Goal: Task Accomplishment & Management: Manage account settings

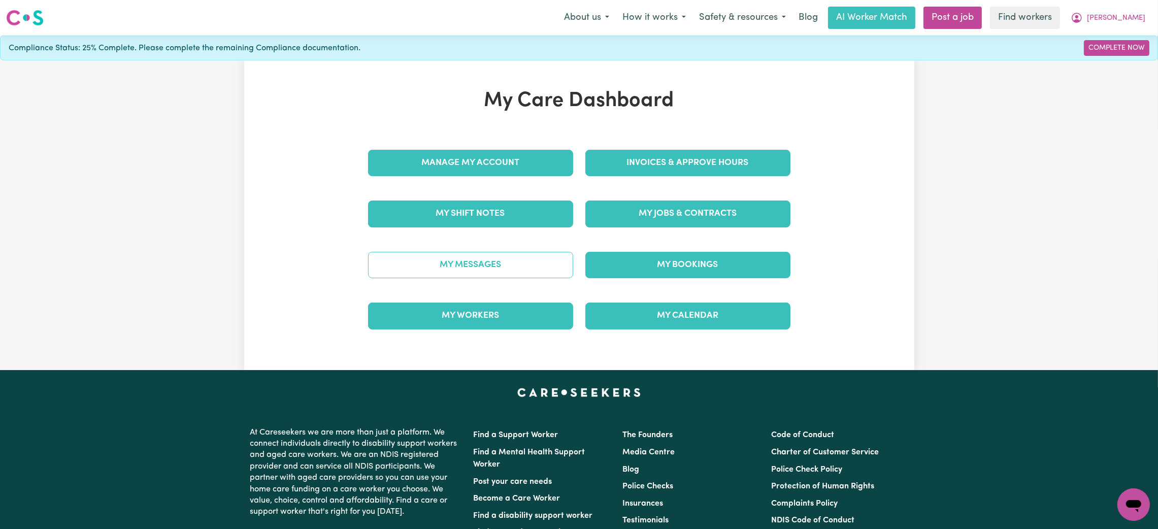
click at [462, 264] on link "My Messages" at bounding box center [470, 265] width 205 height 26
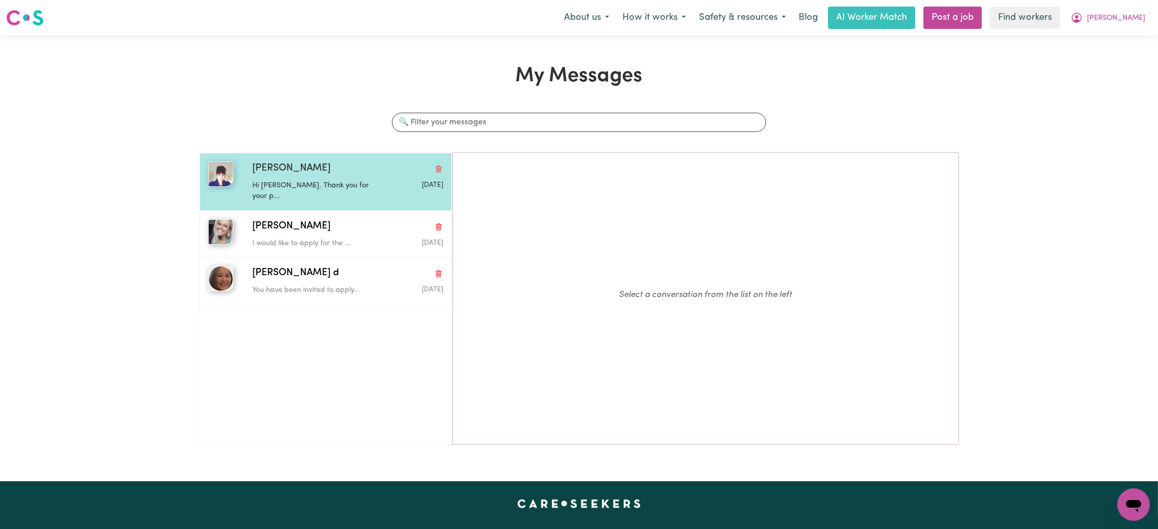
click at [278, 190] on p "Hi [PERSON_NAME]. Thank you for your p..." at bounding box center [315, 191] width 127 height 22
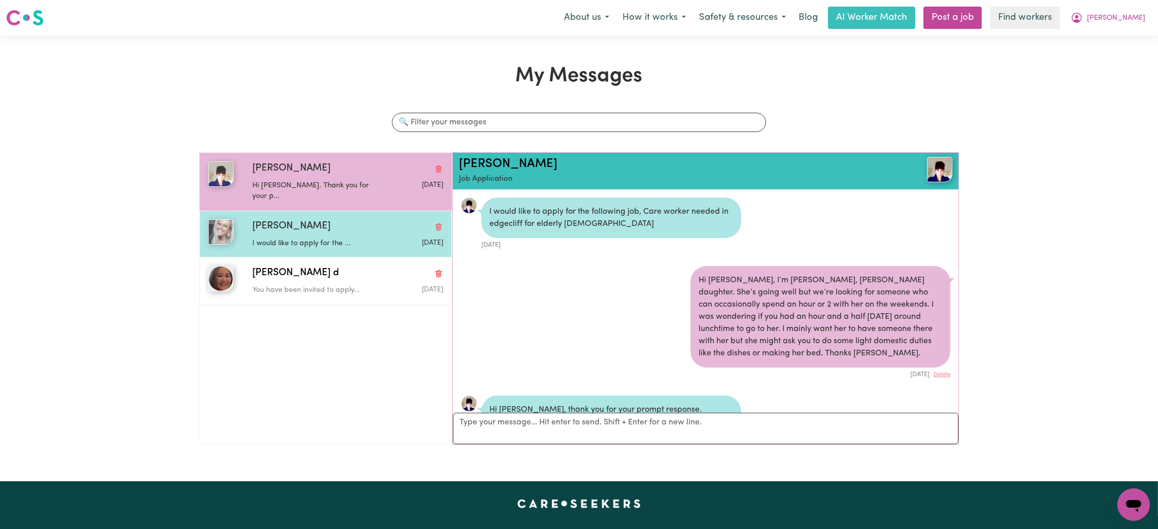
scroll to position [120, 0]
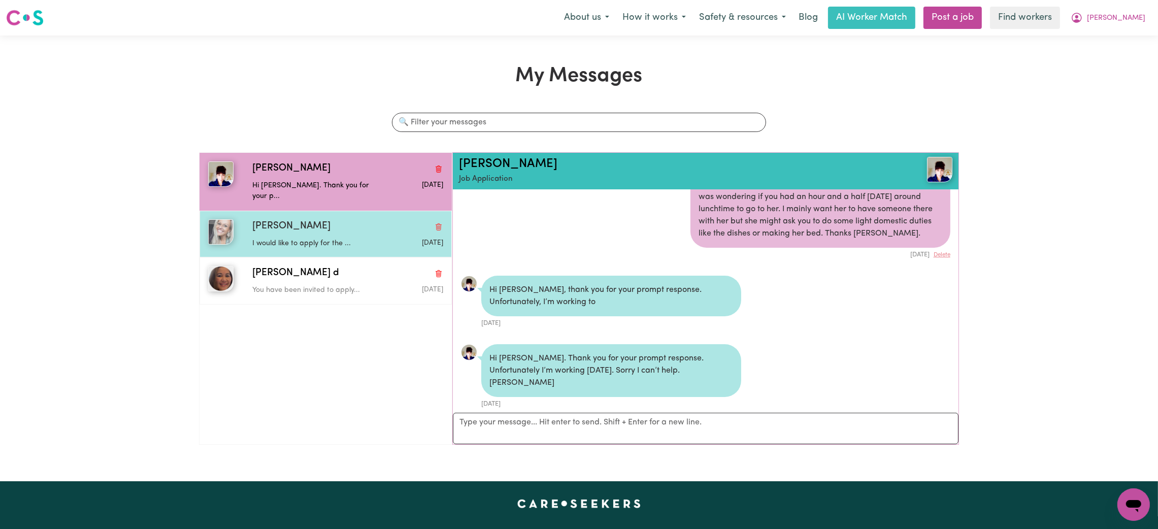
click at [283, 219] on div "[PERSON_NAME]" at bounding box center [347, 226] width 191 height 15
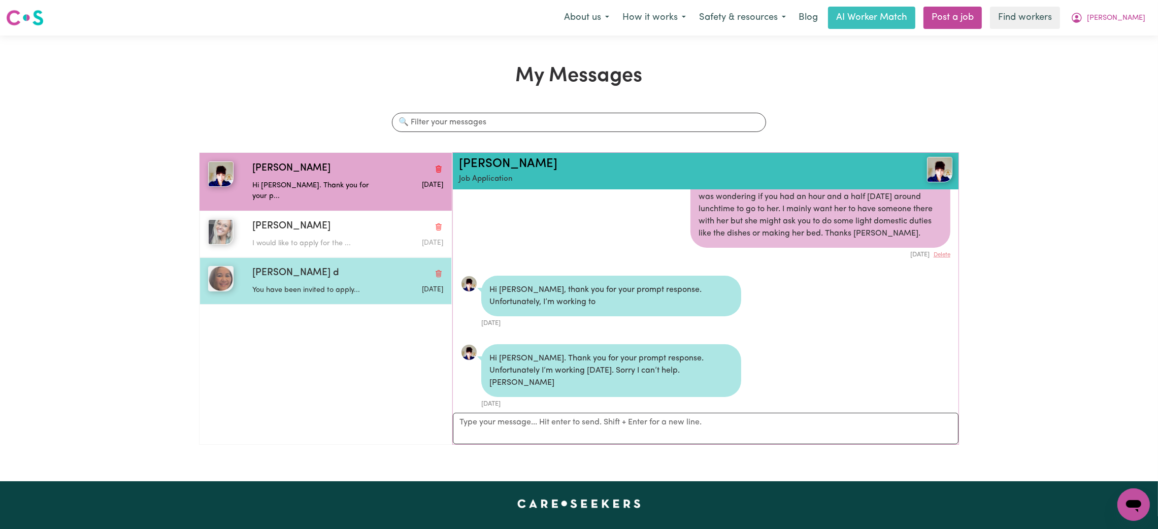
scroll to position [6, 0]
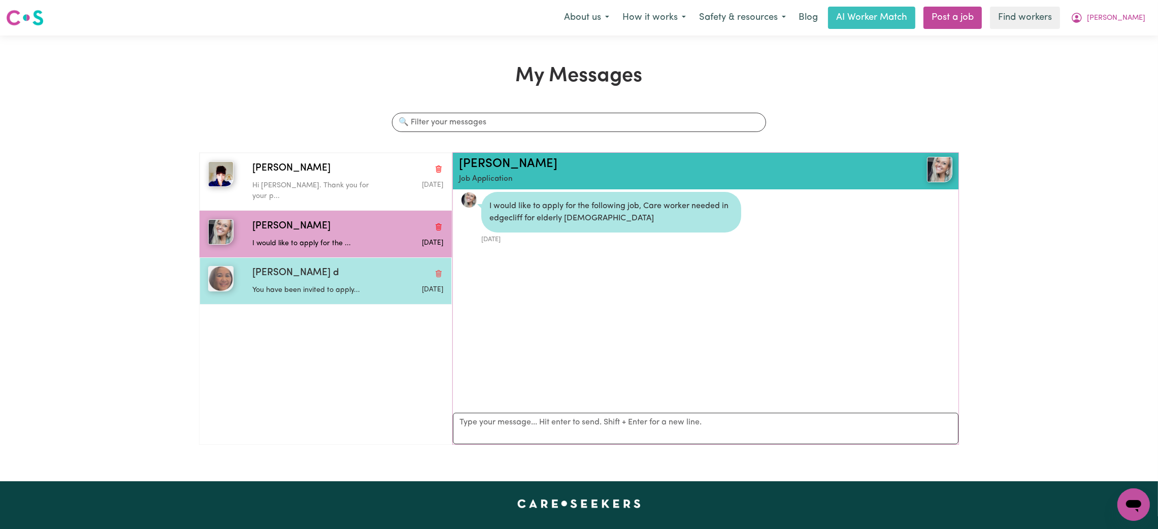
click at [287, 266] on span "[PERSON_NAME] d" at bounding box center [295, 273] width 87 height 15
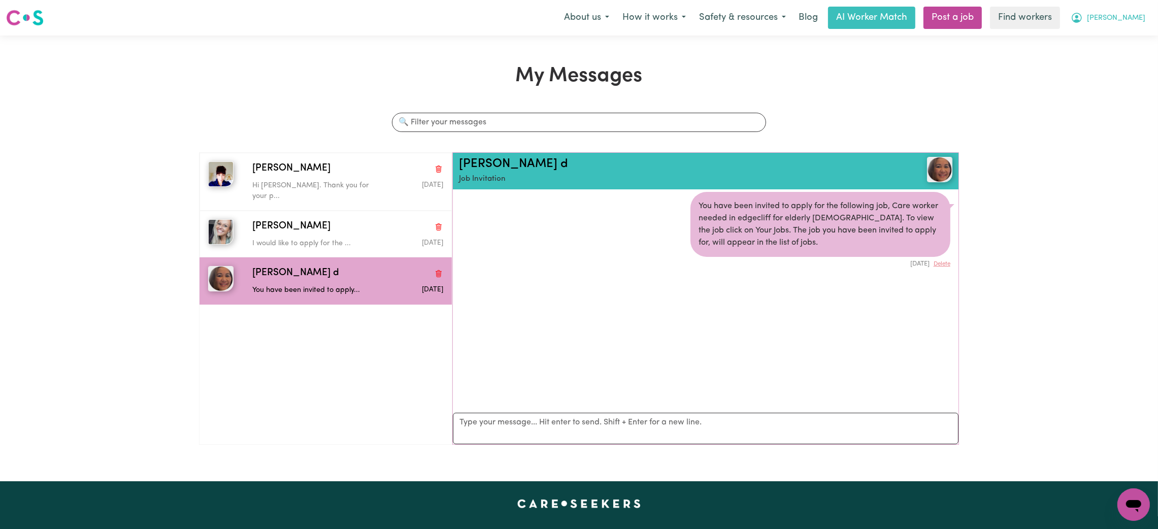
click at [1127, 18] on button "[PERSON_NAME]" at bounding box center [1108, 17] width 88 height 21
drag, startPoint x: 1124, startPoint y: 28, endPoint x: 1121, endPoint y: 35, distance: 6.8
click at [1121, 35] on link "My Dashboard" at bounding box center [1111, 39] width 80 height 19
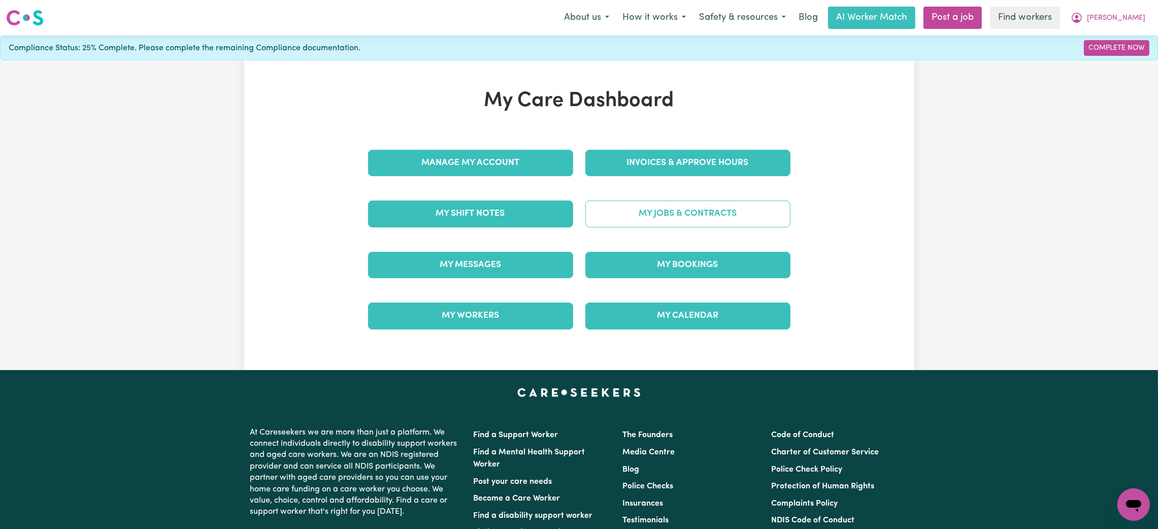
click at [684, 207] on link "My Jobs & Contracts" at bounding box center [687, 214] width 205 height 26
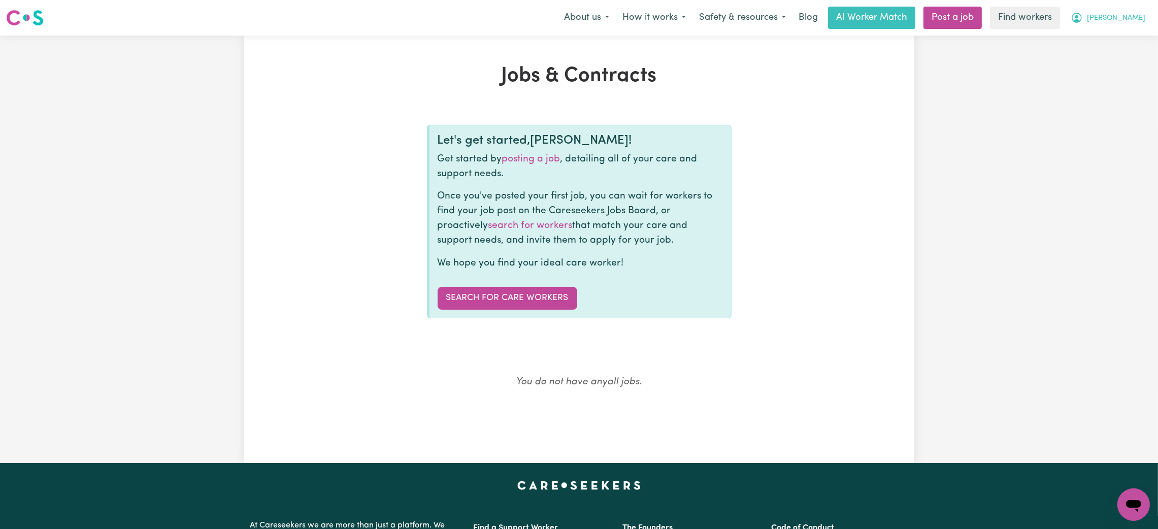
click at [1147, 21] on button "[PERSON_NAME]" at bounding box center [1108, 17] width 88 height 21
click at [1103, 36] on link "My Dashboard" at bounding box center [1111, 39] width 80 height 19
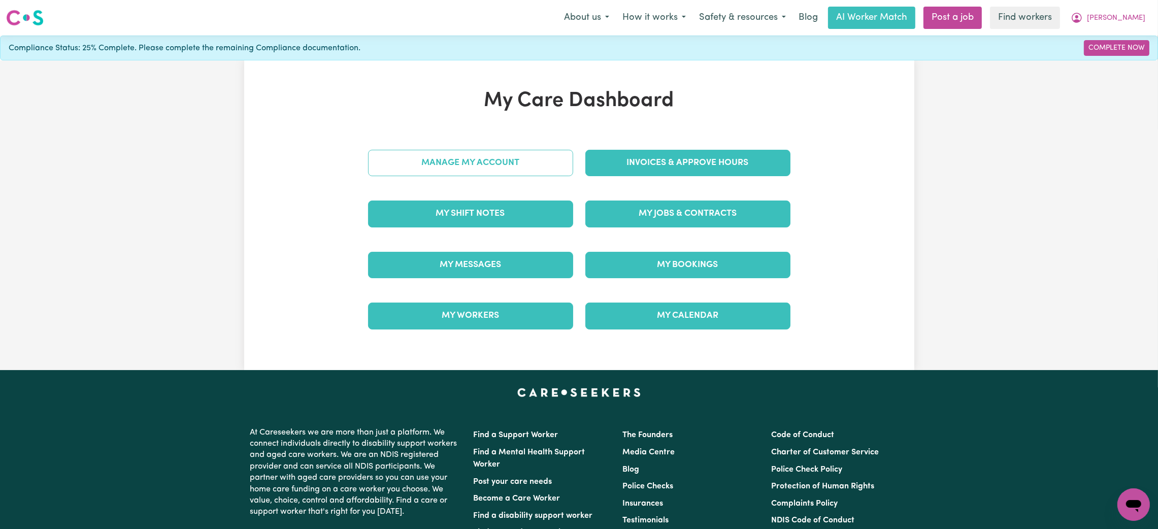
click at [499, 156] on link "Manage My Account" at bounding box center [470, 163] width 205 height 26
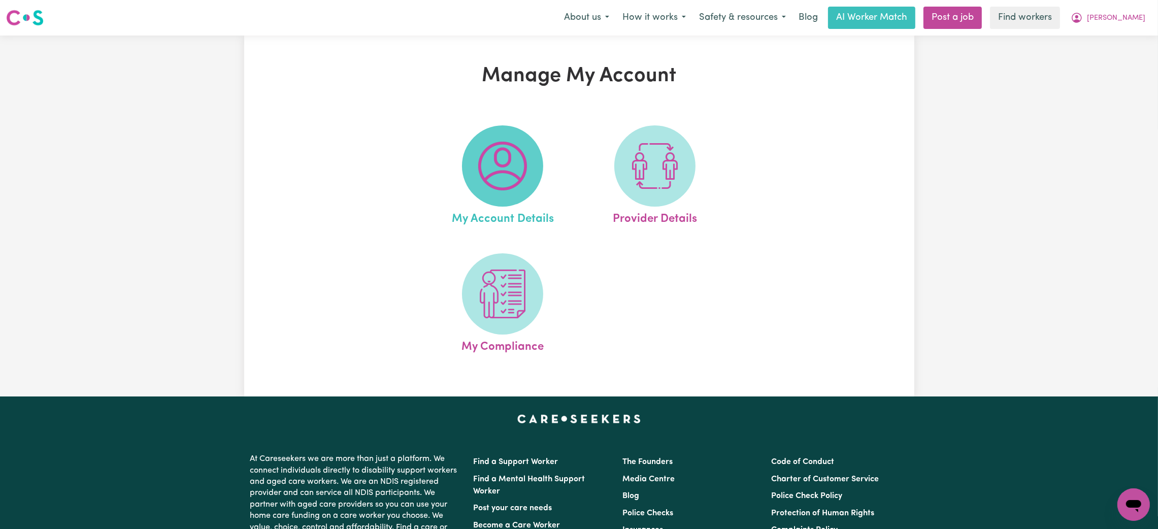
click at [526, 173] on img at bounding box center [502, 166] width 49 height 49
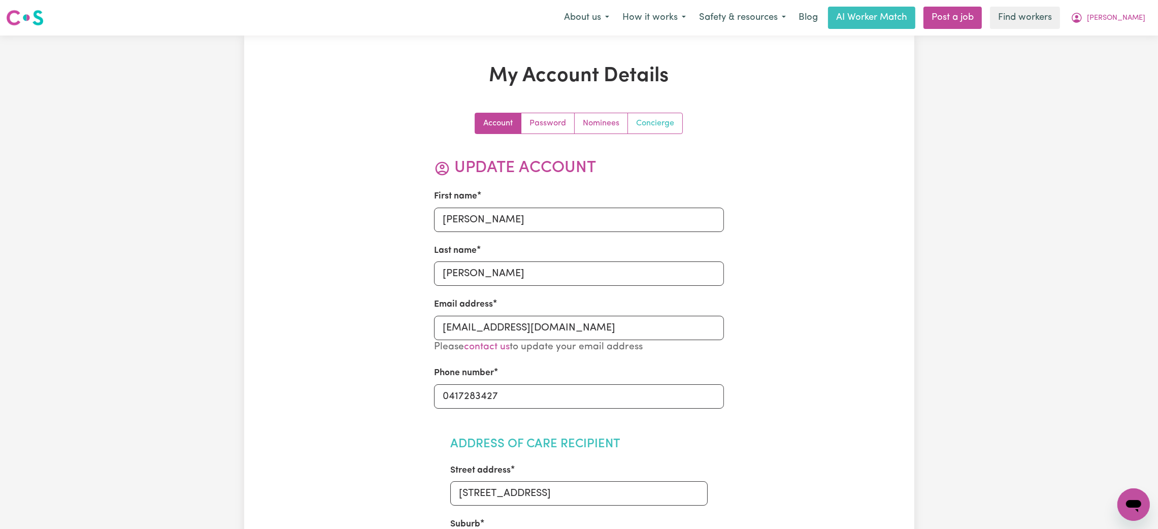
click at [642, 120] on link "Concierge" at bounding box center [655, 123] width 54 height 20
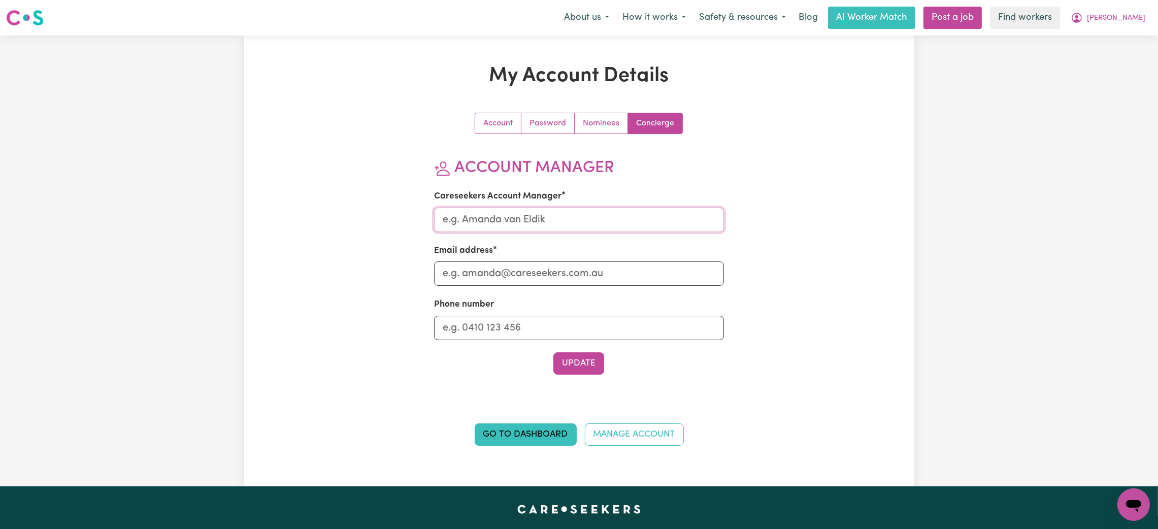
drag, startPoint x: 535, startPoint y: 221, endPoint x: 537, endPoint y: 228, distance: 7.9
click at [535, 221] on input "Careseekers Account Manager" at bounding box center [579, 220] width 290 height 24
type input "[PERSON_NAME]"
click at [532, 269] on input "Email address" at bounding box center [579, 273] width 290 height 24
type input "[PERSON_NAME][EMAIL_ADDRESS][DOMAIN_NAME]"
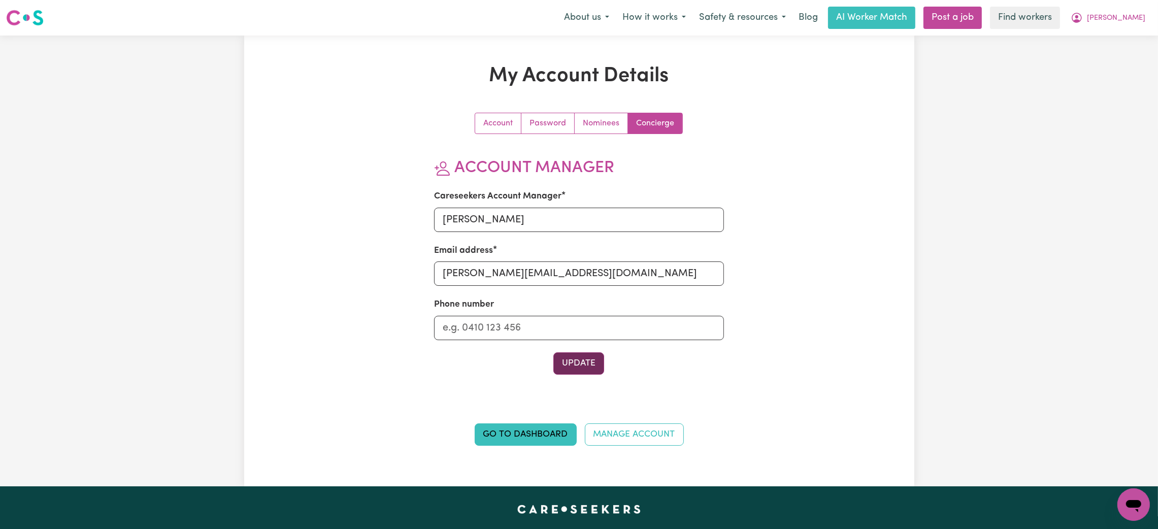
click at [575, 367] on button "Update" at bounding box center [578, 363] width 51 height 22
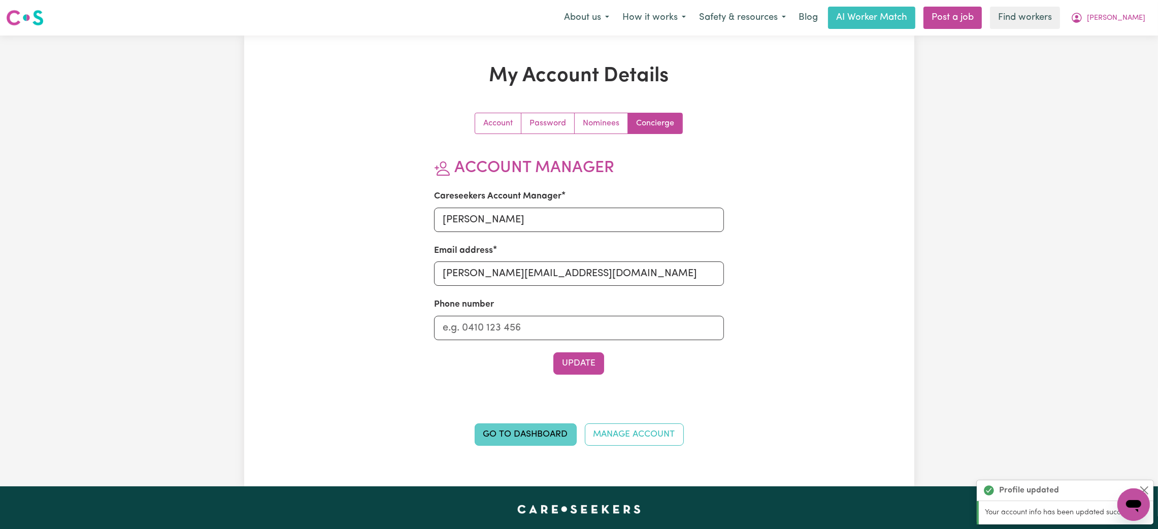
click at [545, 431] on link "Go to Dashboard" at bounding box center [526, 434] width 102 height 22
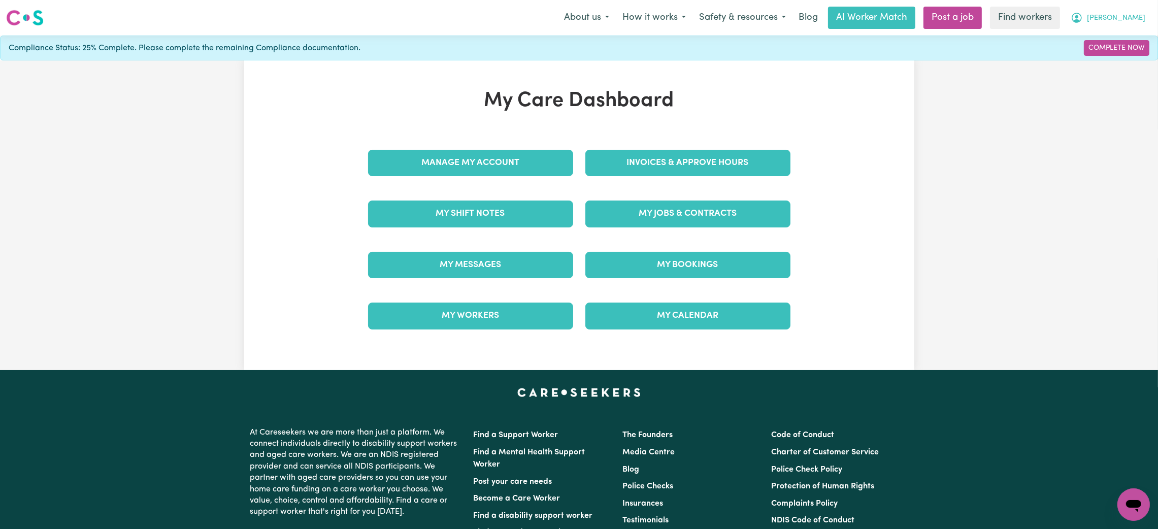
click at [1127, 12] on button "[PERSON_NAME]" at bounding box center [1108, 17] width 88 height 21
click at [1101, 42] on link "My Dashboard" at bounding box center [1111, 39] width 80 height 19
click at [1131, 20] on button "[PERSON_NAME]" at bounding box center [1108, 17] width 88 height 21
click at [1129, 15] on button "[PERSON_NAME]" at bounding box center [1108, 17] width 88 height 21
click at [1108, 54] on link "Logout" at bounding box center [1111, 58] width 80 height 19
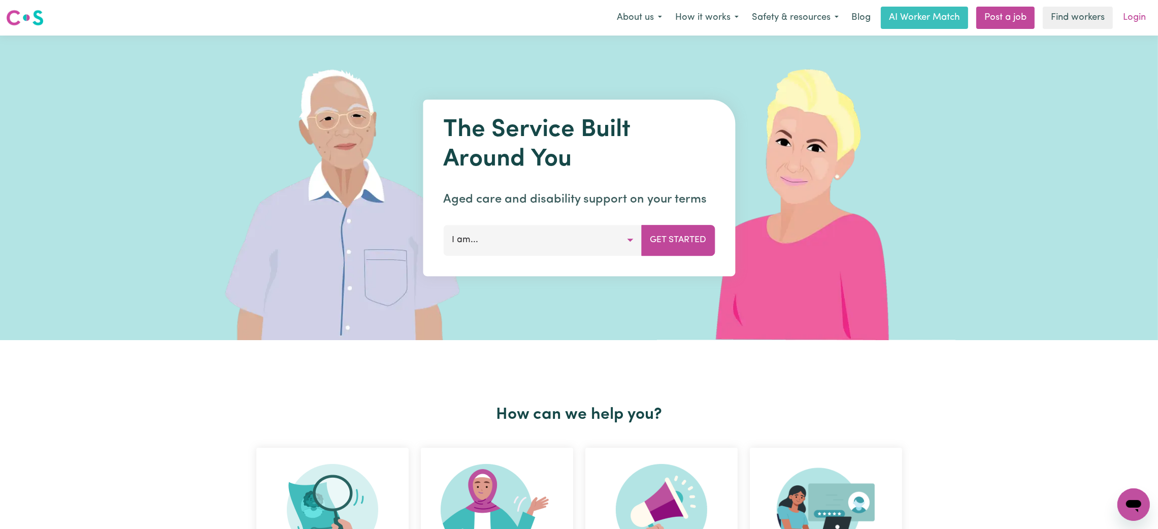
click at [1132, 22] on link "Login" at bounding box center [1134, 18] width 35 height 22
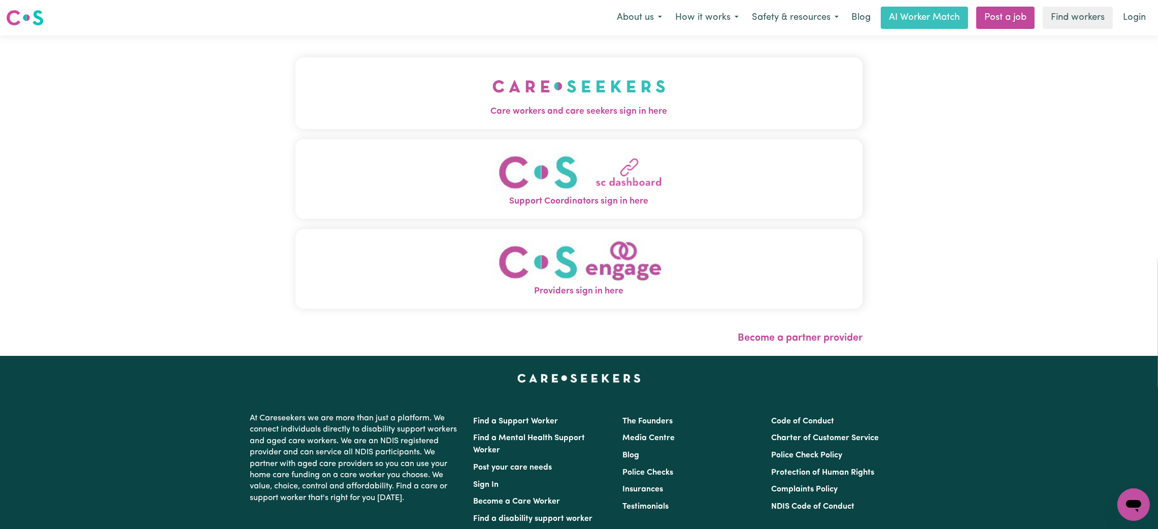
click at [617, 103] on button "Care workers and care seekers sign in here" at bounding box center [578, 92] width 567 height 71
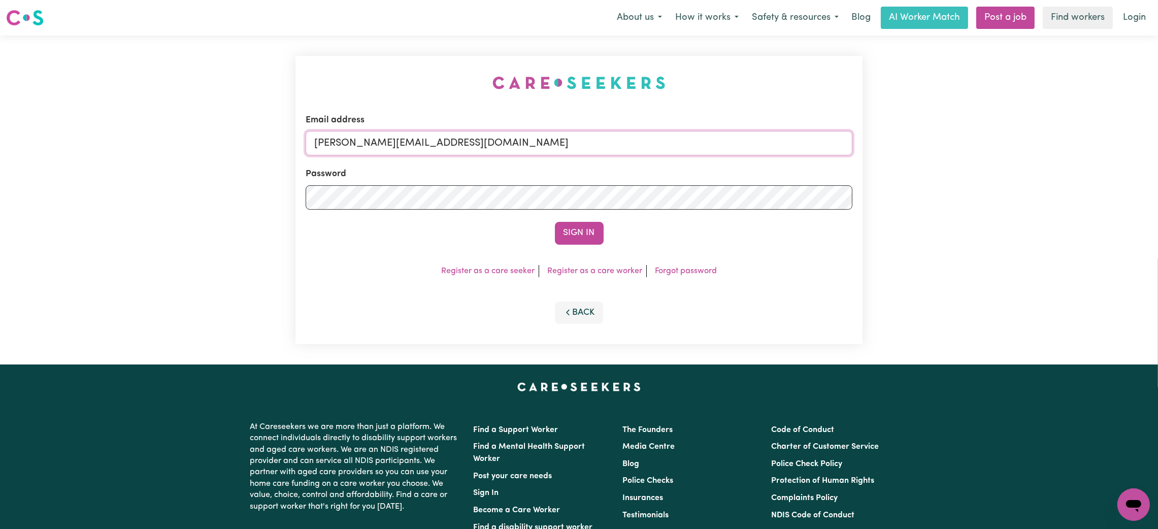
click at [439, 136] on input "[PERSON_NAME][EMAIL_ADDRESS][DOMAIN_NAME]" at bounding box center [579, 143] width 547 height 24
drag, startPoint x: 370, startPoint y: 145, endPoint x: 754, endPoint y: 162, distance: 384.2
click at [754, 162] on form "Email address [EMAIL_ADDRESS][PERSON_NAME][DOMAIN_NAME] Password Sign In" at bounding box center [579, 179] width 547 height 131
type input "superuser~[EMAIL_ADDRESS][DOMAIN_NAME]"
click at [572, 235] on button "Sign In" at bounding box center [579, 233] width 49 height 22
